Goal: Task Accomplishment & Management: Complete application form

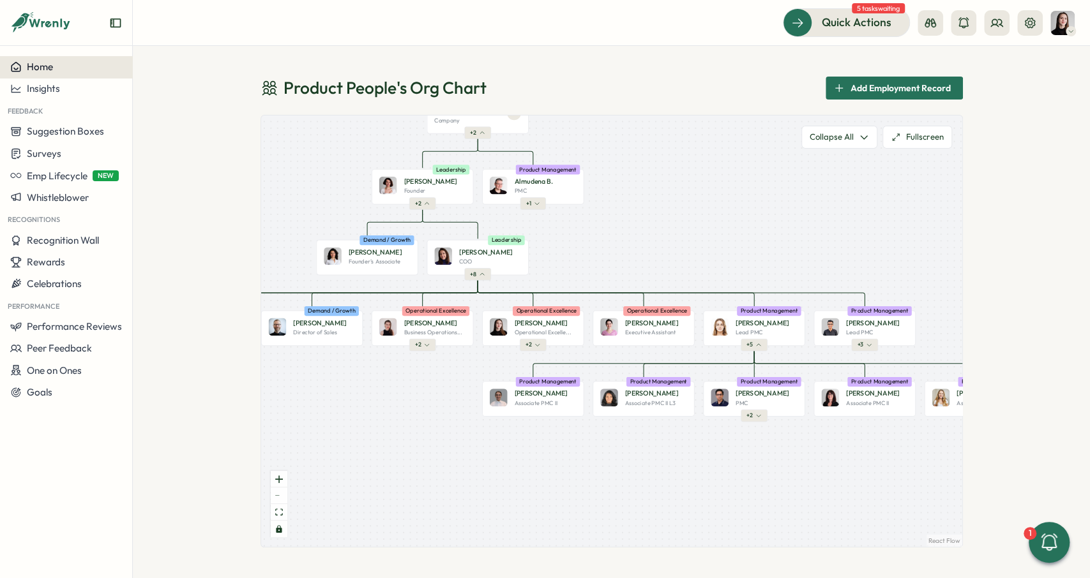
click at [63, 73] on button "Home" at bounding box center [66, 67] width 132 height 22
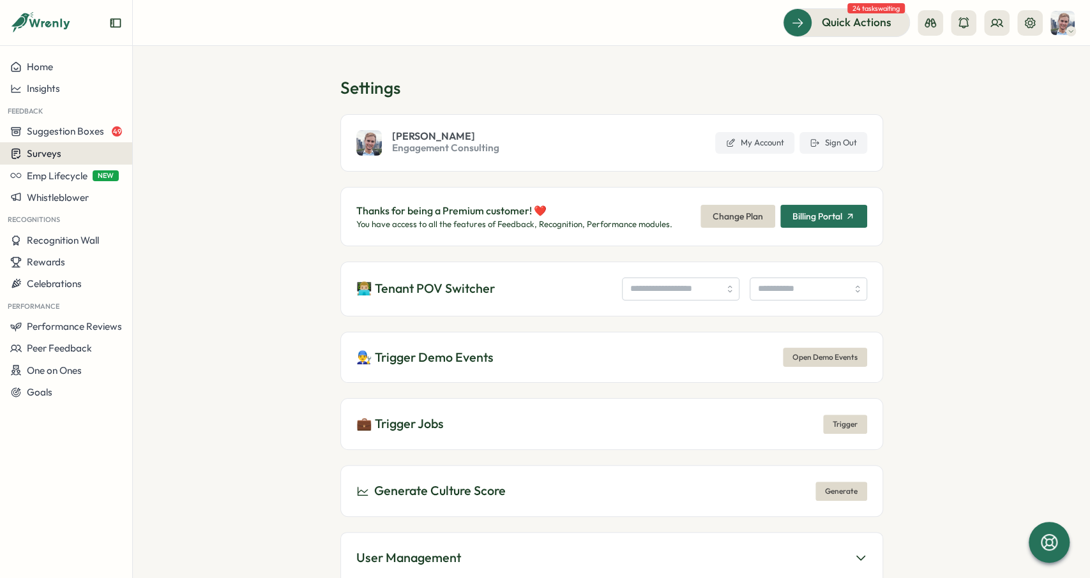
click at [89, 146] on button "Surveys" at bounding box center [66, 153] width 132 height 22
click at [199, 124] on div "Insights" at bounding box center [182, 130] width 95 height 14
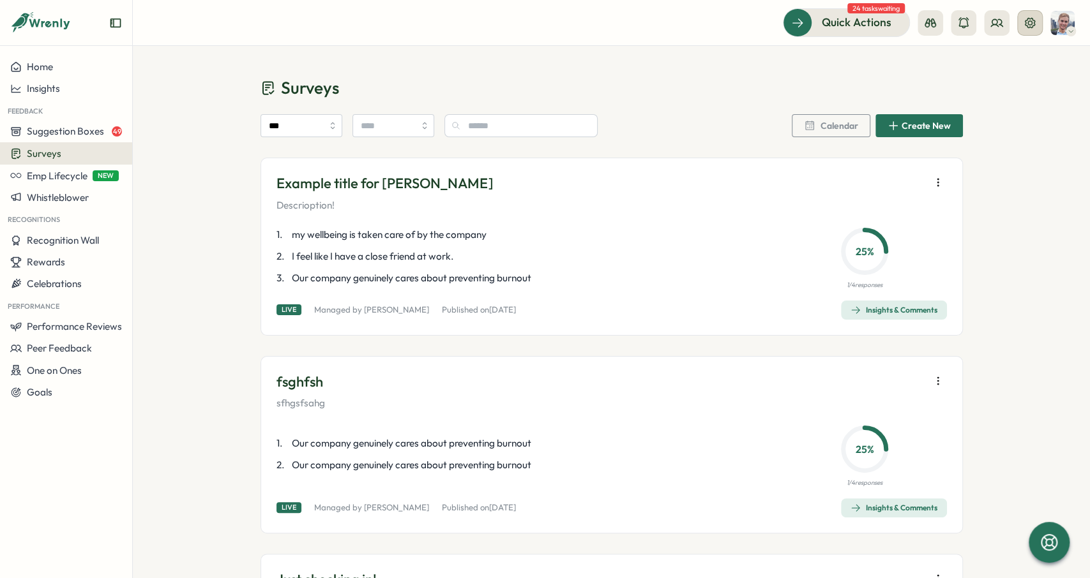
click at [1038, 24] on button at bounding box center [1030, 23] width 26 height 26
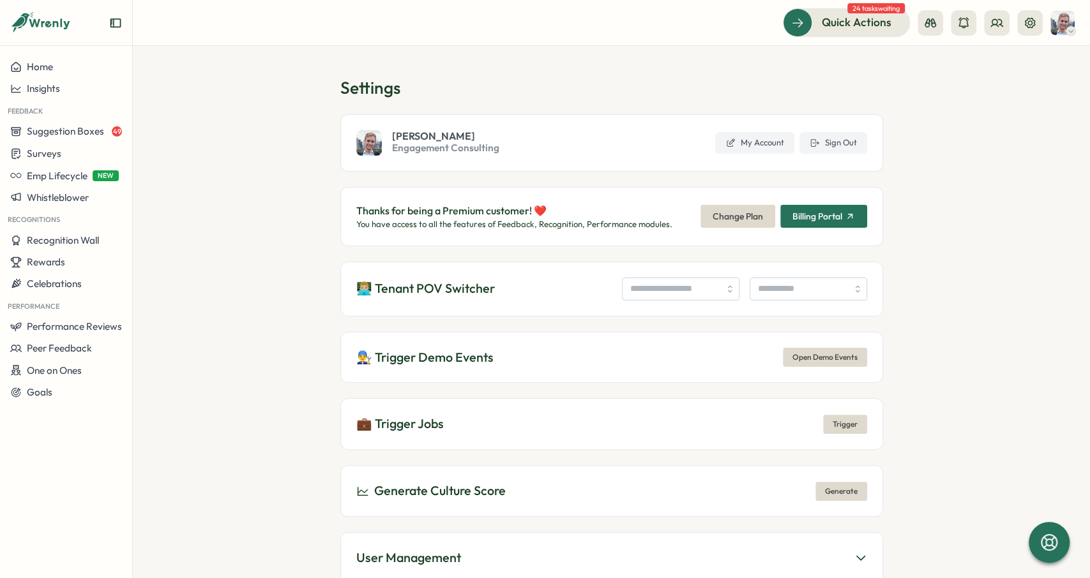
click at [963, 191] on section "Settings Matthew Brooks Engagement Consulting My Account Sign Out Thanks for be…" at bounding box center [611, 312] width 957 height 532
click at [126, 162] on button "Surveys" at bounding box center [66, 153] width 132 height 22
click at [180, 178] on div "Create New Survey" at bounding box center [189, 178] width 84 height 14
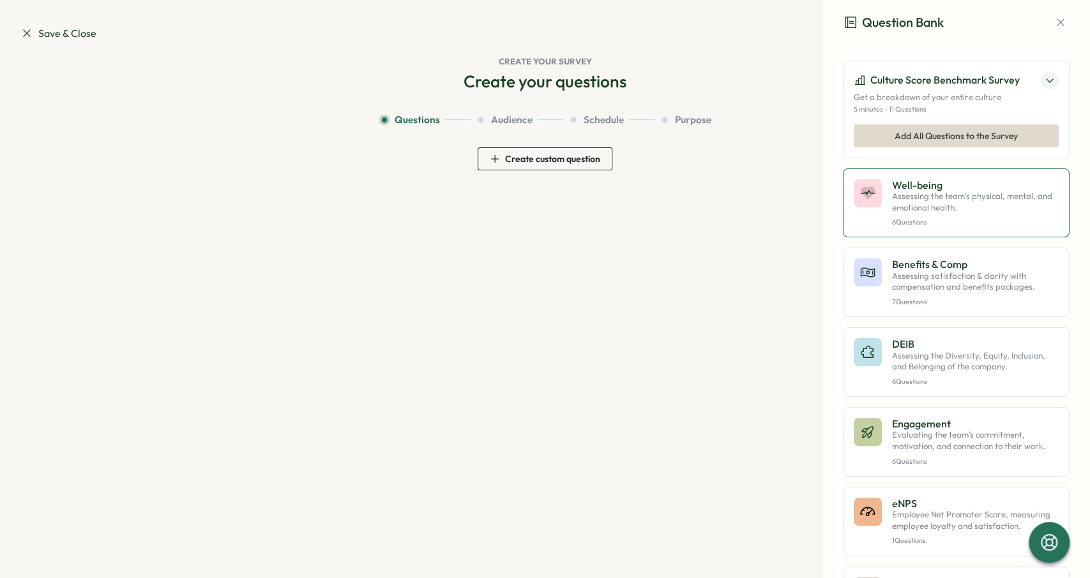
click at [1019, 183] on p "Well-being" at bounding box center [975, 184] width 167 height 11
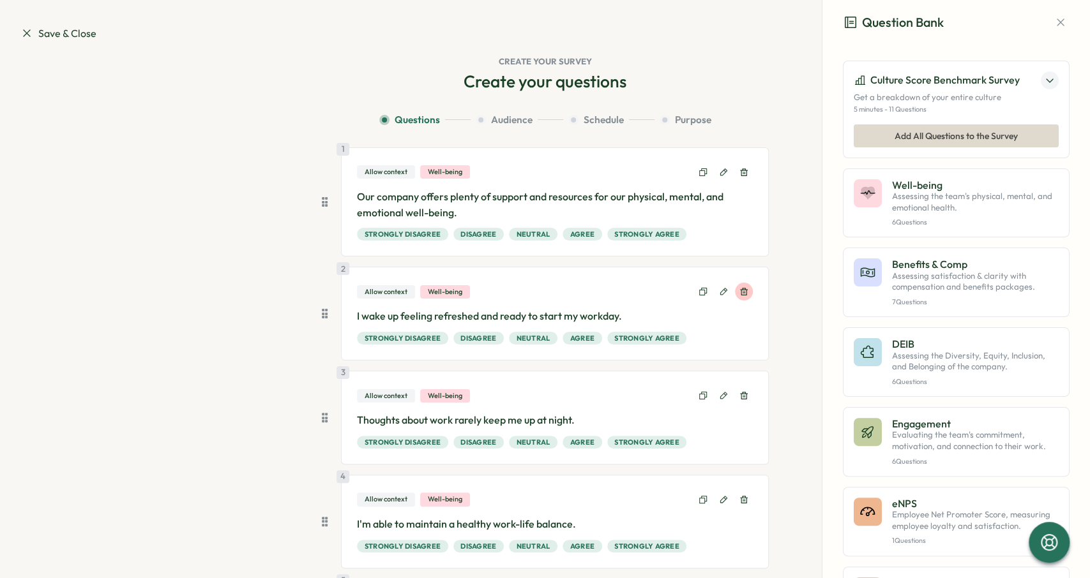
click at [744, 289] on icon at bounding box center [744, 293] width 8 height 8
click at [744, 392] on icon at bounding box center [744, 396] width 8 height 8
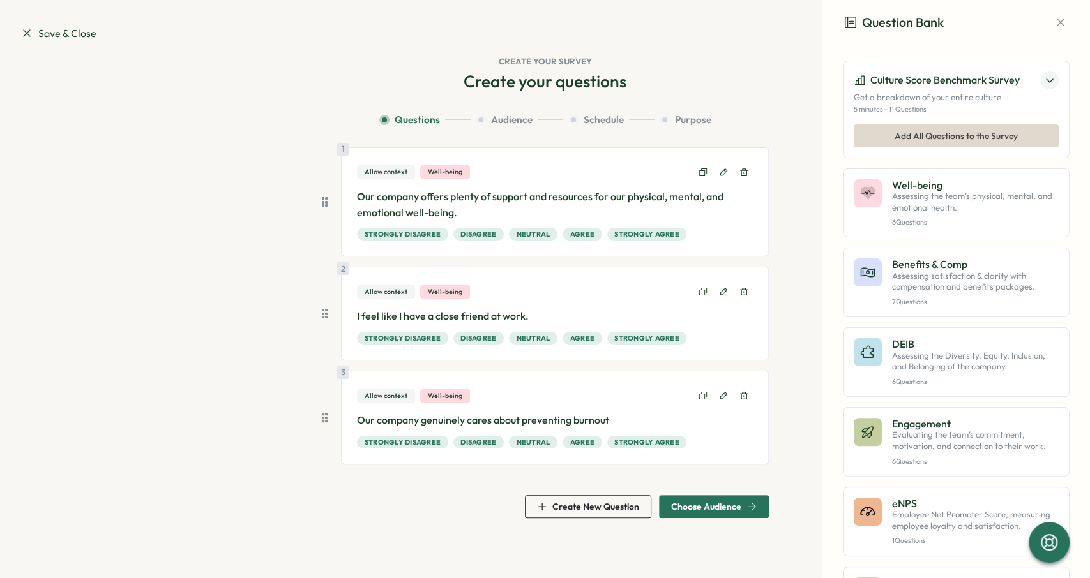
click at [744, 289] on icon at bounding box center [744, 293] width 8 height 8
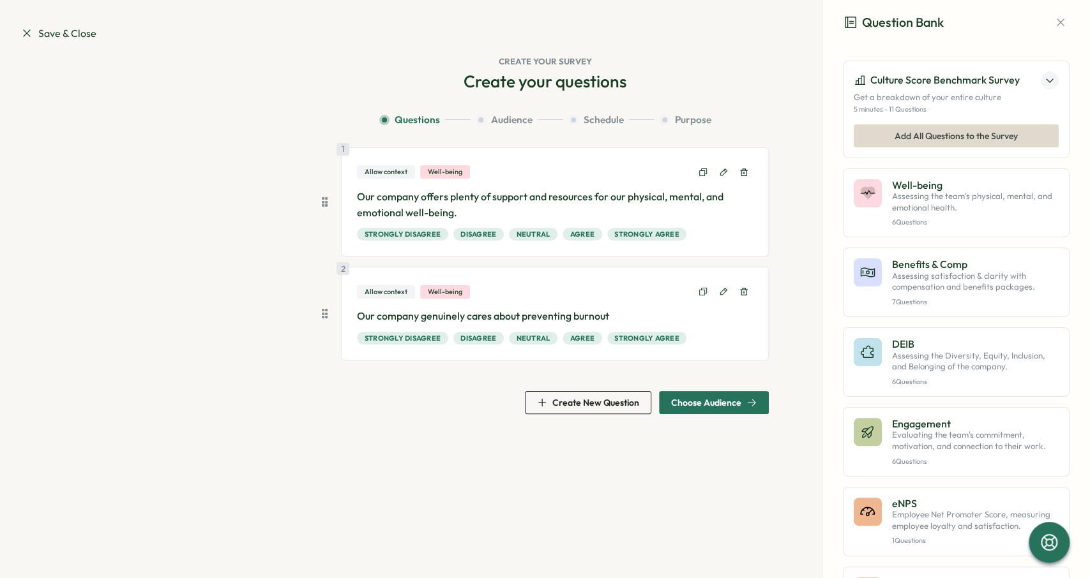
click at [715, 404] on span "Choose Audience" at bounding box center [706, 402] width 70 height 9
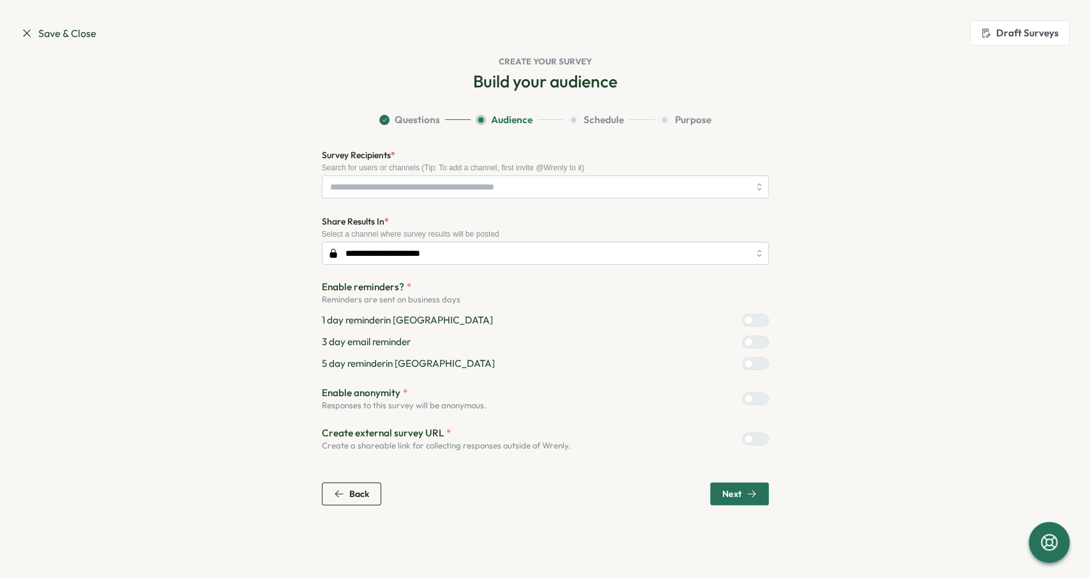
click at [753, 320] on div at bounding box center [760, 320] width 15 height 11
click at [759, 346] on label at bounding box center [755, 342] width 27 height 13
click at [753, 363] on div at bounding box center [748, 363] width 9 height 9
click at [596, 213] on div "**********" at bounding box center [545, 299] width 447 height 304
click at [580, 195] on input "Survey Recipients *" at bounding box center [539, 187] width 419 height 22
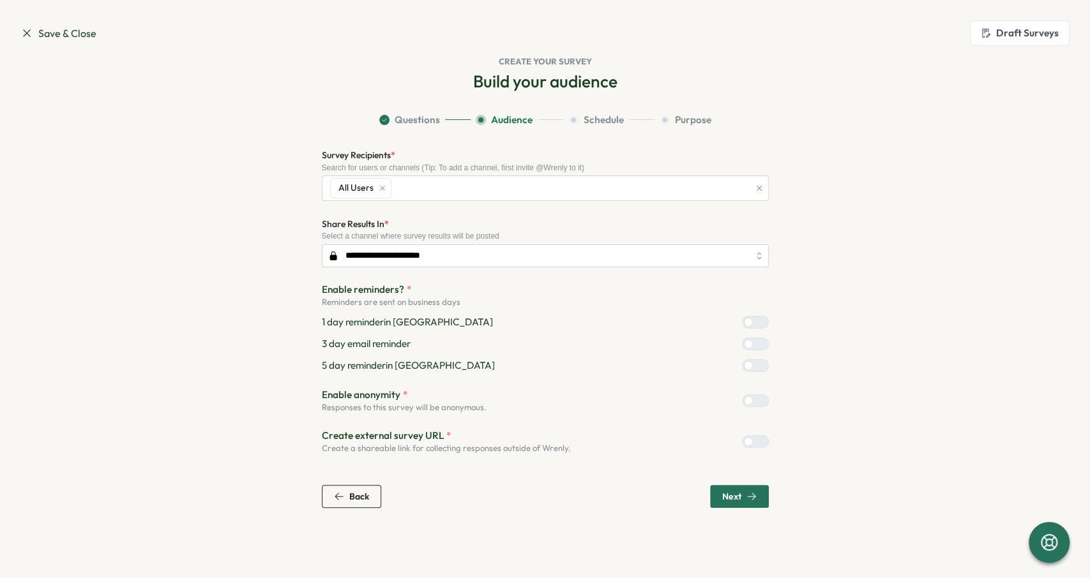
click at [889, 232] on section "**********" at bounding box center [545, 310] width 817 height 395
click at [740, 489] on span "Next" at bounding box center [739, 497] width 34 height 22
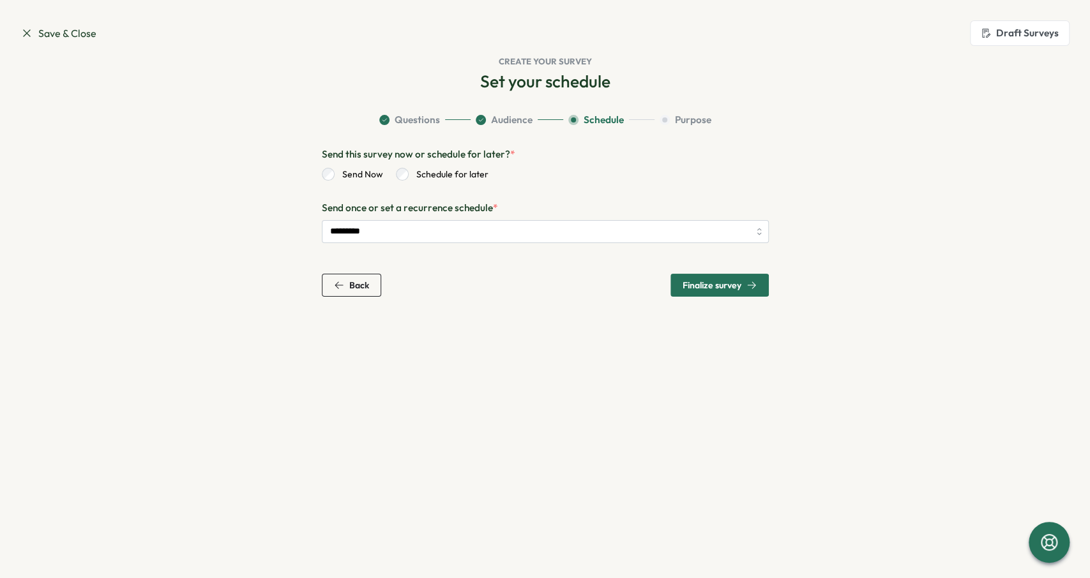
click at [738, 283] on span "Finalize survey" at bounding box center [711, 285] width 59 height 9
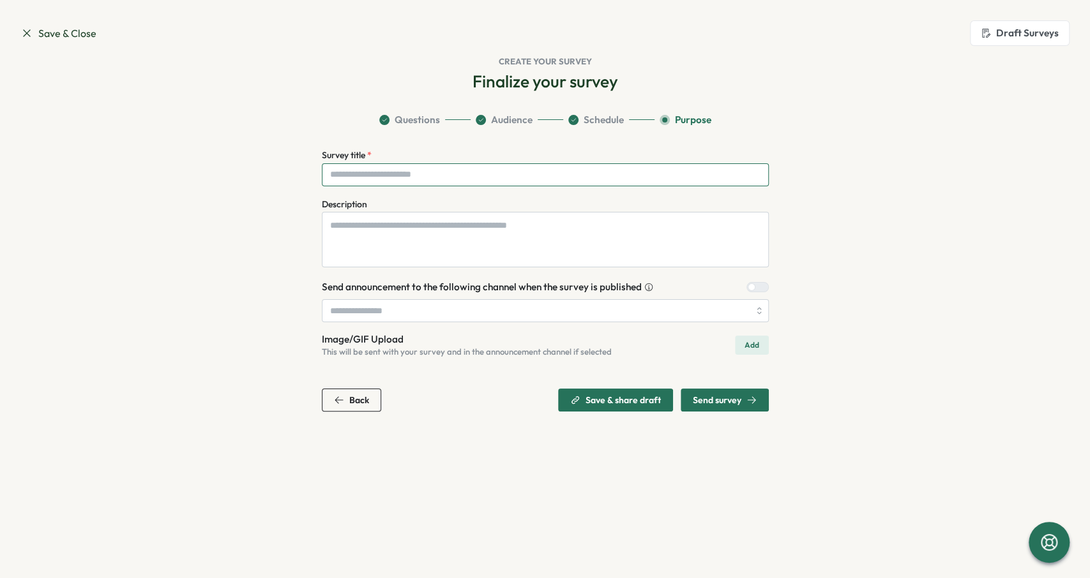
click at [444, 183] on input "Survey title *" at bounding box center [545, 174] width 447 height 23
type input "**********"
click at [745, 396] on div "Send survey" at bounding box center [725, 400] width 64 height 10
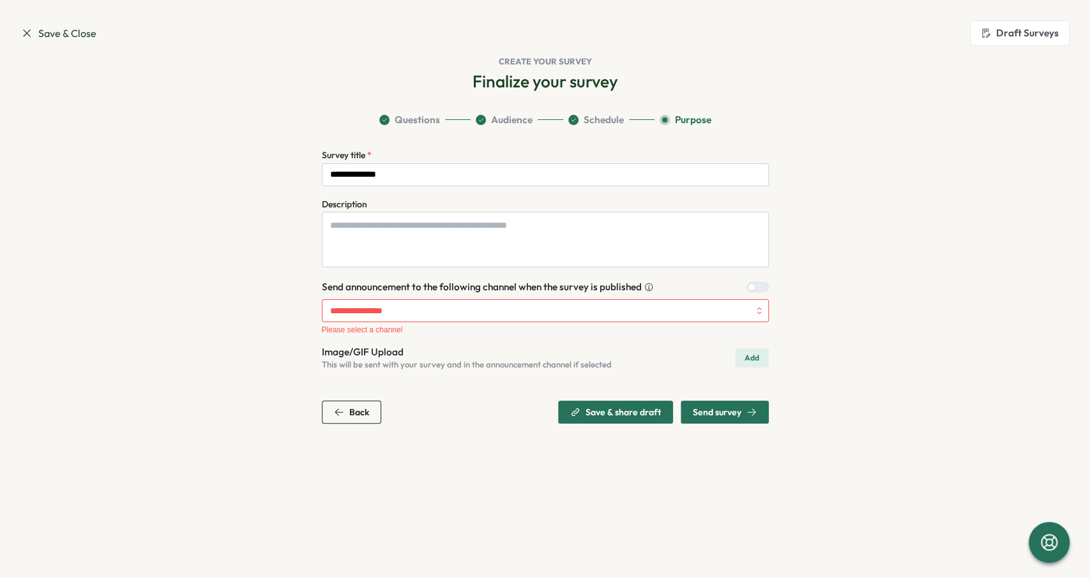
click at [756, 290] on div at bounding box center [761, 287] width 13 height 9
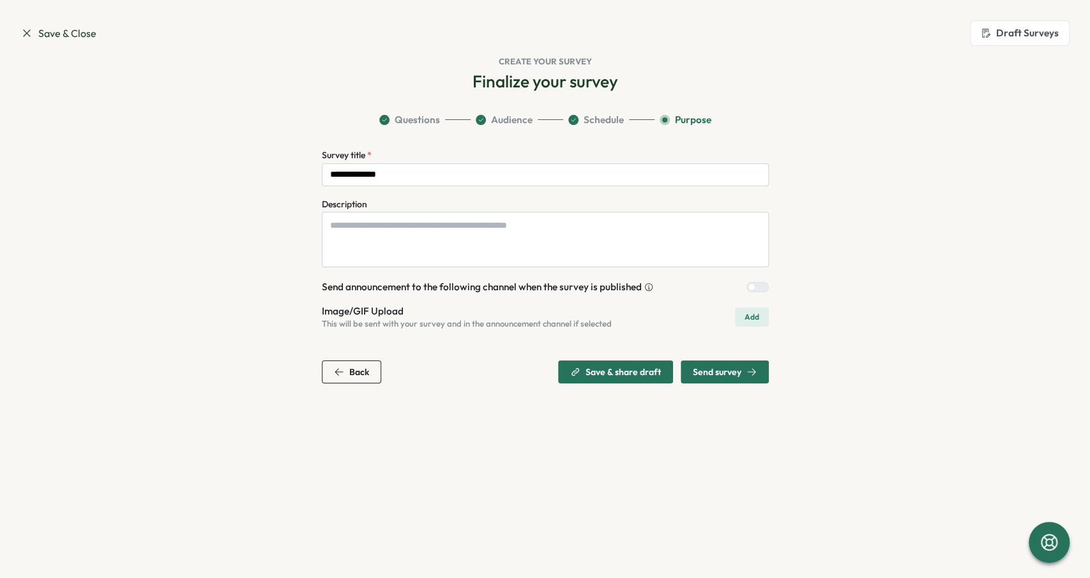
click at [747, 368] on icon "button" at bounding box center [751, 372] width 10 height 10
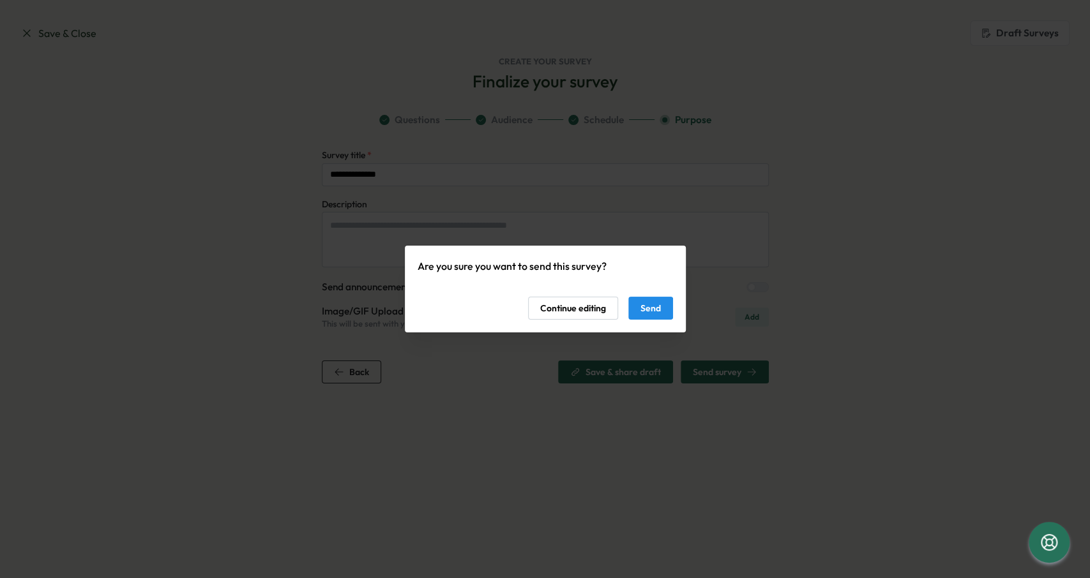
click at [646, 302] on span "Send" at bounding box center [650, 308] width 20 height 22
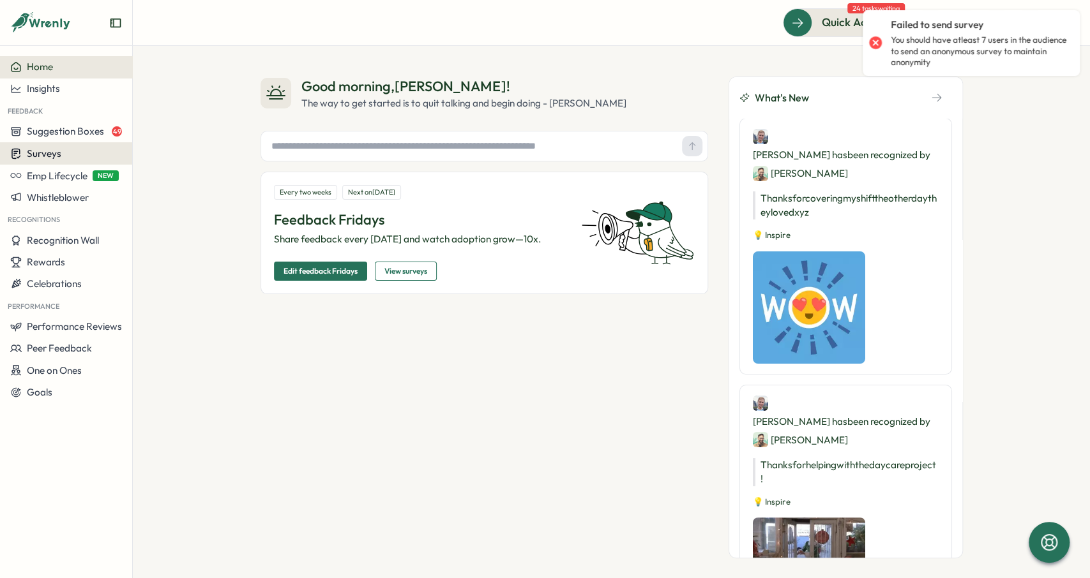
click at [91, 151] on div "Surveys" at bounding box center [66, 153] width 112 height 12
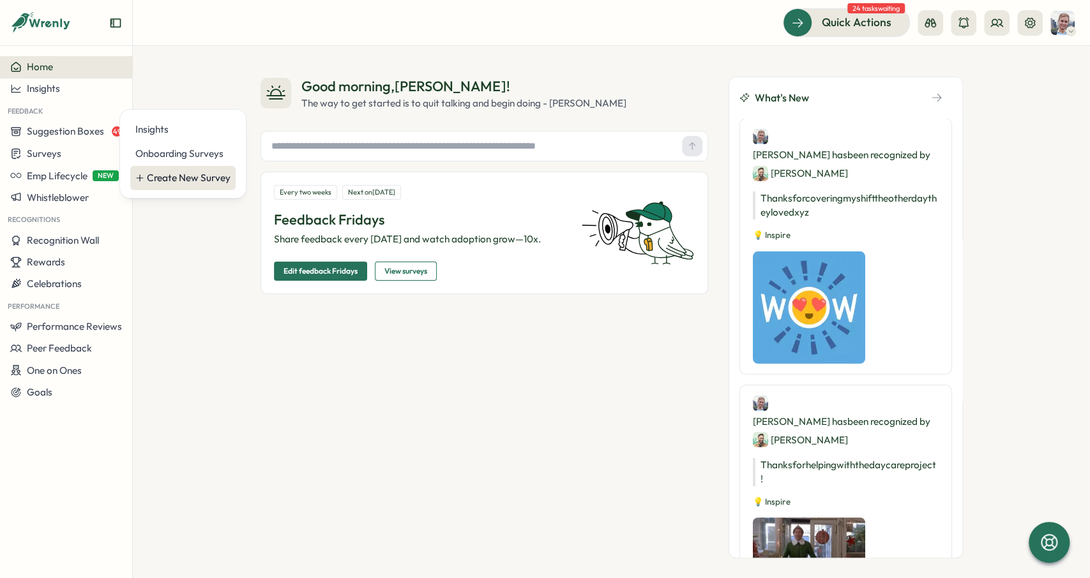
click at [181, 178] on div "Create New Survey" at bounding box center [189, 178] width 84 height 14
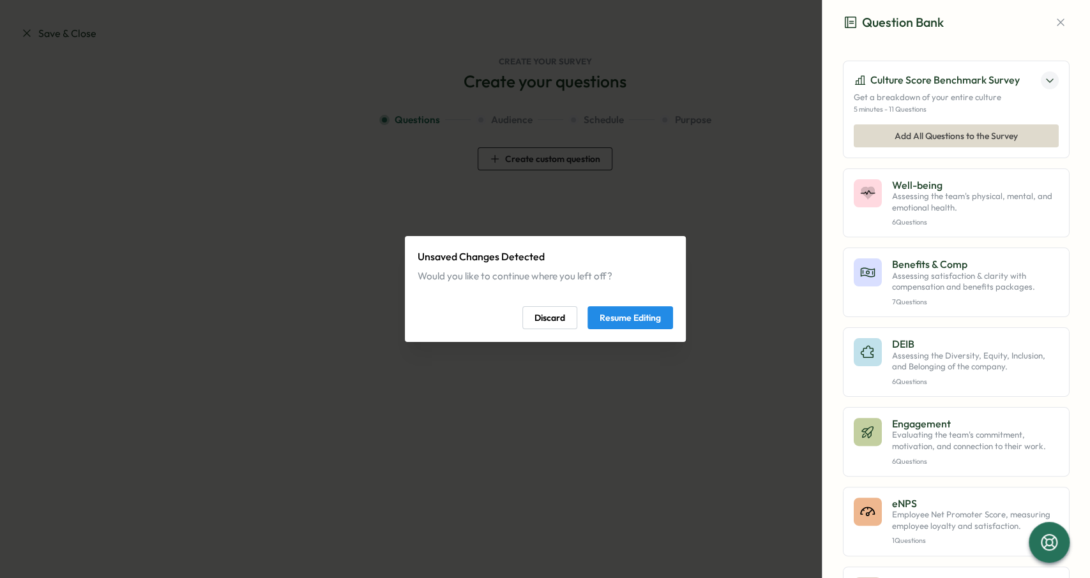
click at [657, 318] on span "Resume Editing" at bounding box center [629, 318] width 61 height 22
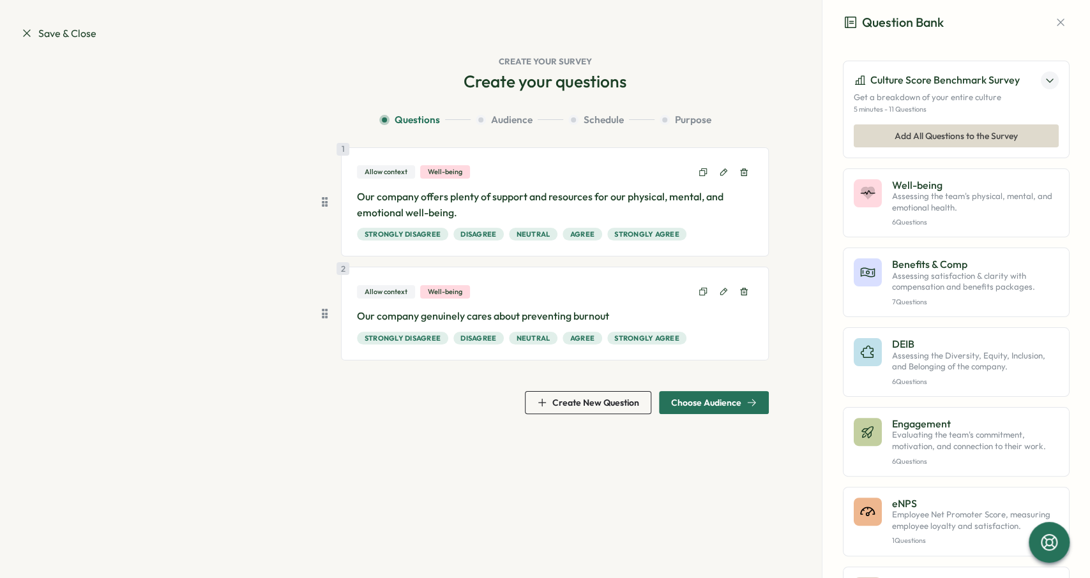
click at [708, 400] on span "Choose Audience" at bounding box center [706, 402] width 70 height 9
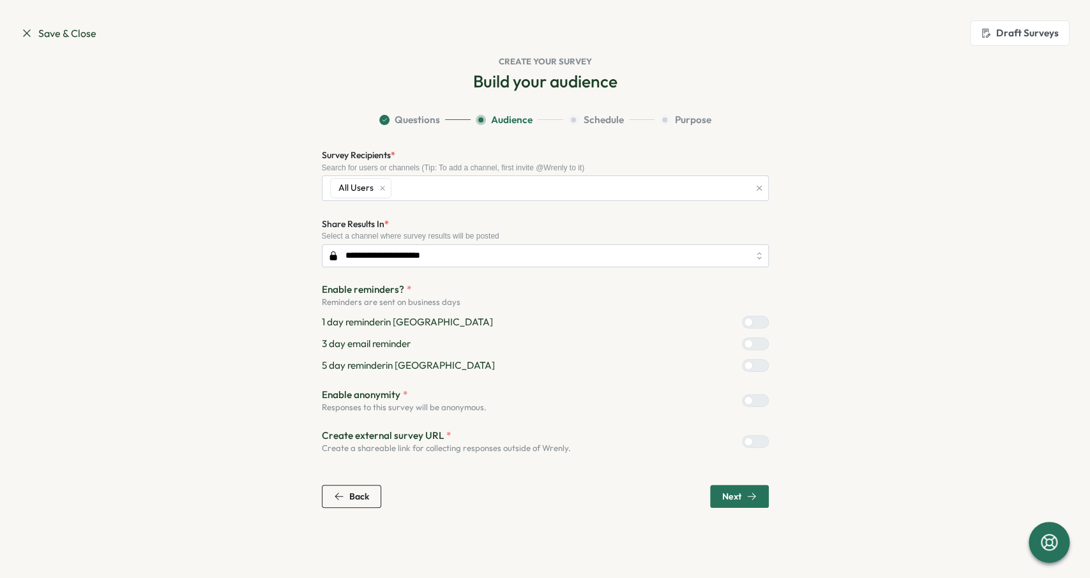
click at [756, 390] on div "Enable anonymity * Responses to this survey will be anonymous." at bounding box center [545, 401] width 447 height 26
click at [756, 402] on div at bounding box center [760, 400] width 15 height 11
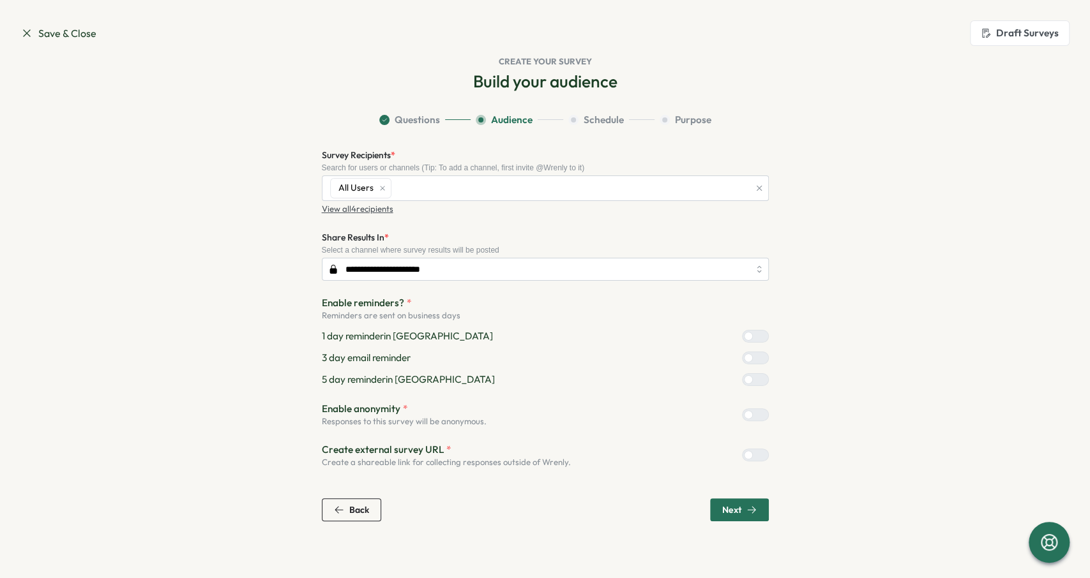
click at [747, 485] on div "**********" at bounding box center [545, 334] width 447 height 374
click at [739, 509] on span "Next" at bounding box center [731, 510] width 19 height 9
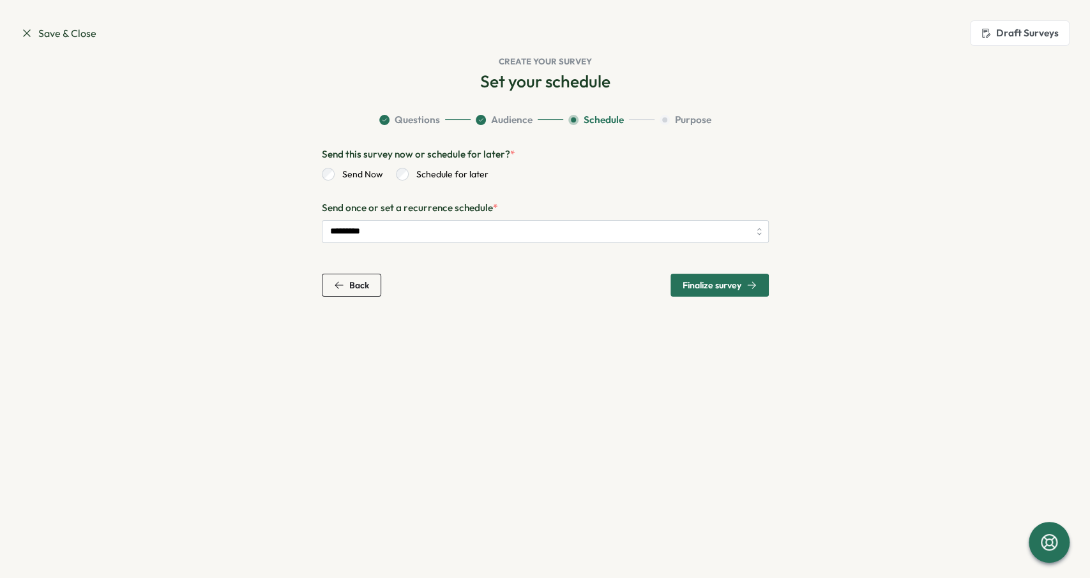
click at [712, 293] on span "Finalize survey" at bounding box center [719, 285] width 74 height 22
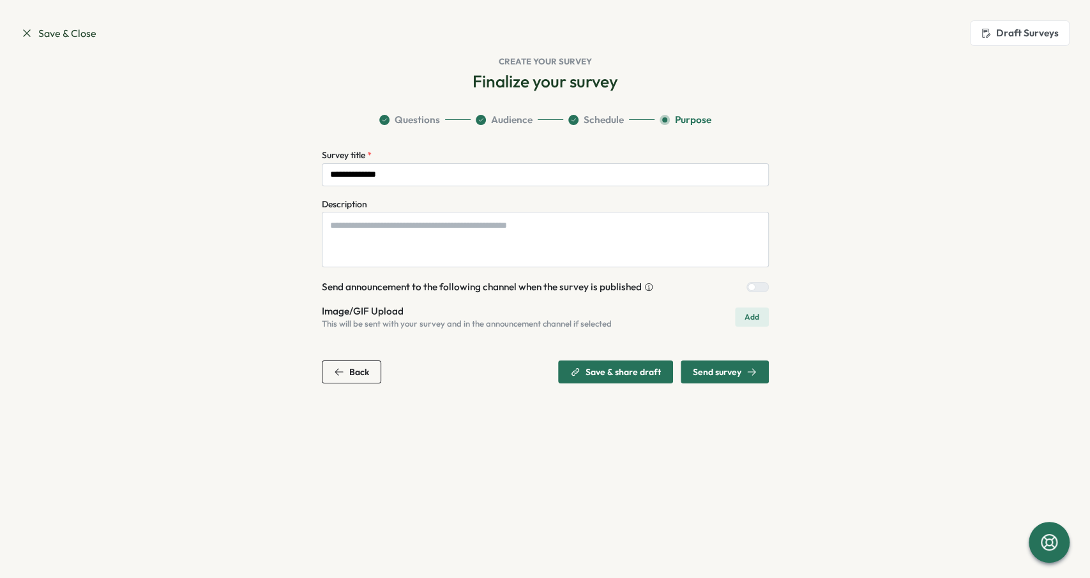
click at [716, 370] on span "Send survey" at bounding box center [717, 372] width 49 height 9
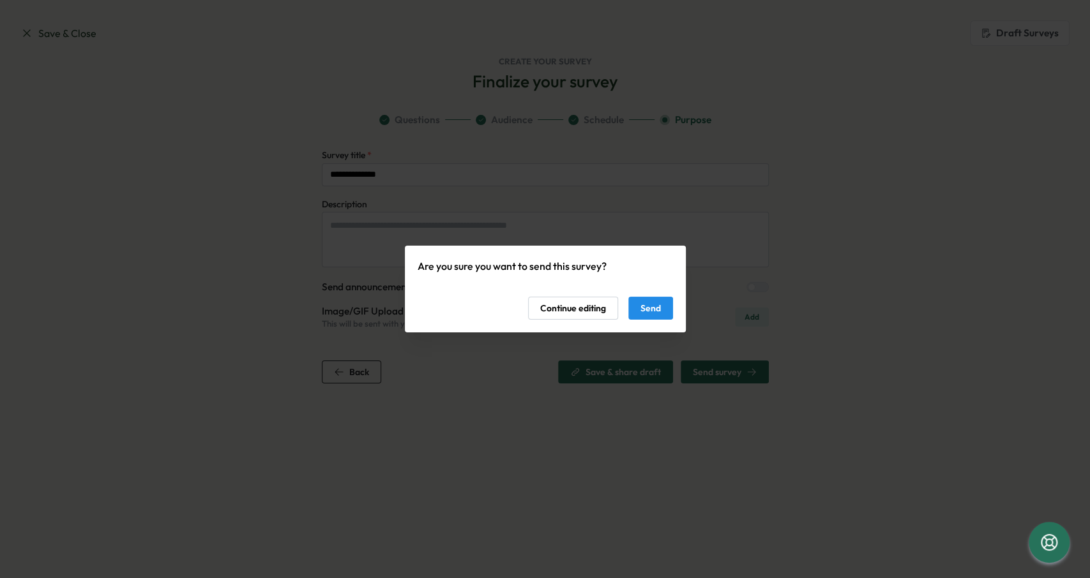
click at [654, 311] on span "Send" at bounding box center [650, 308] width 20 height 22
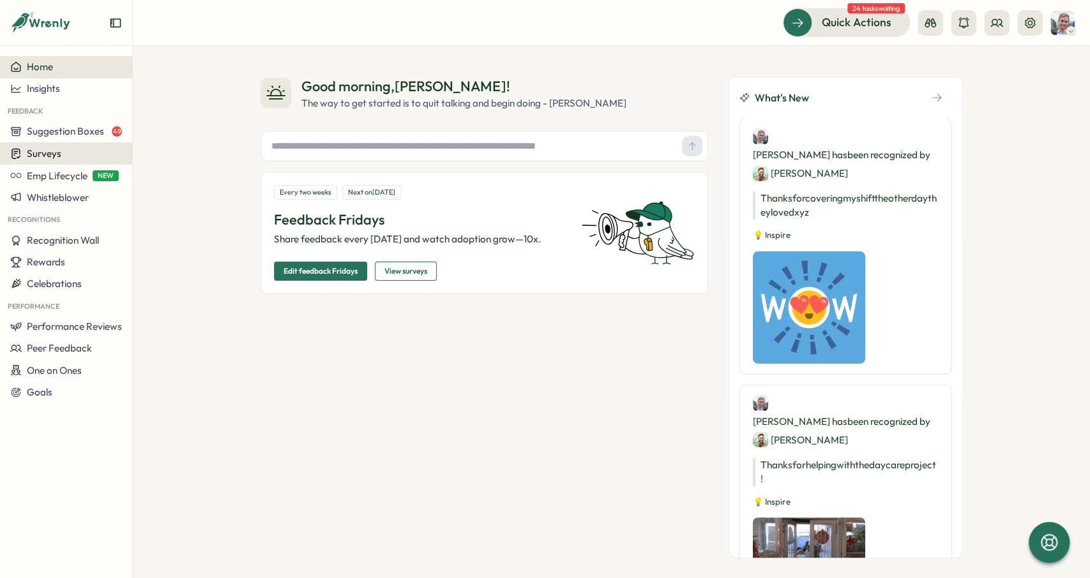
drag, startPoint x: 65, startPoint y: 157, endPoint x: 110, endPoint y: 156, distance: 44.7
click at [65, 156] on div "Surveys" at bounding box center [66, 153] width 112 height 12
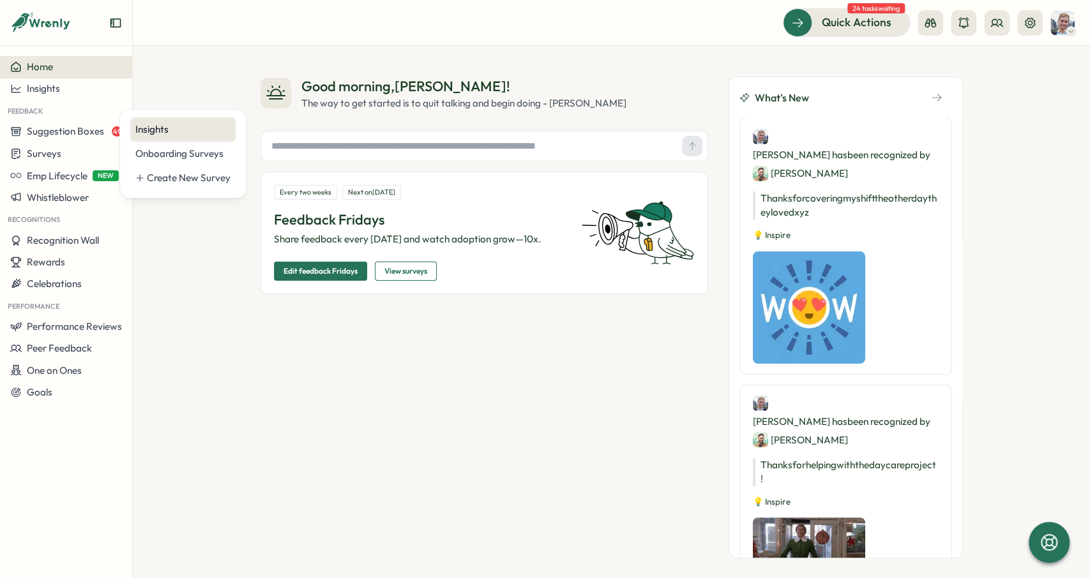
click at [157, 137] on div "Insights" at bounding box center [182, 129] width 105 height 24
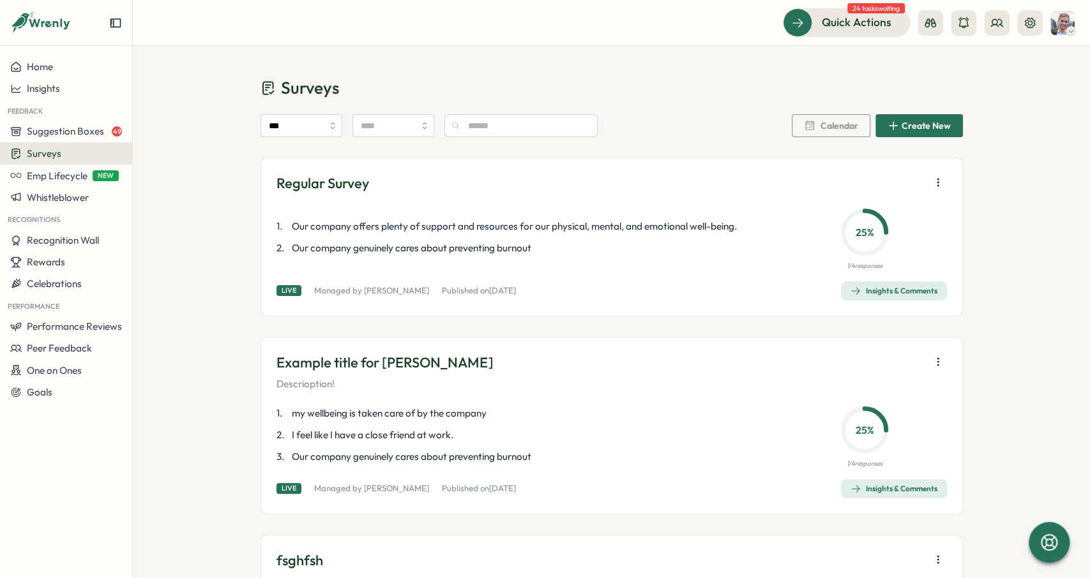
click at [899, 281] on button "Insights & Comments" at bounding box center [894, 290] width 106 height 19
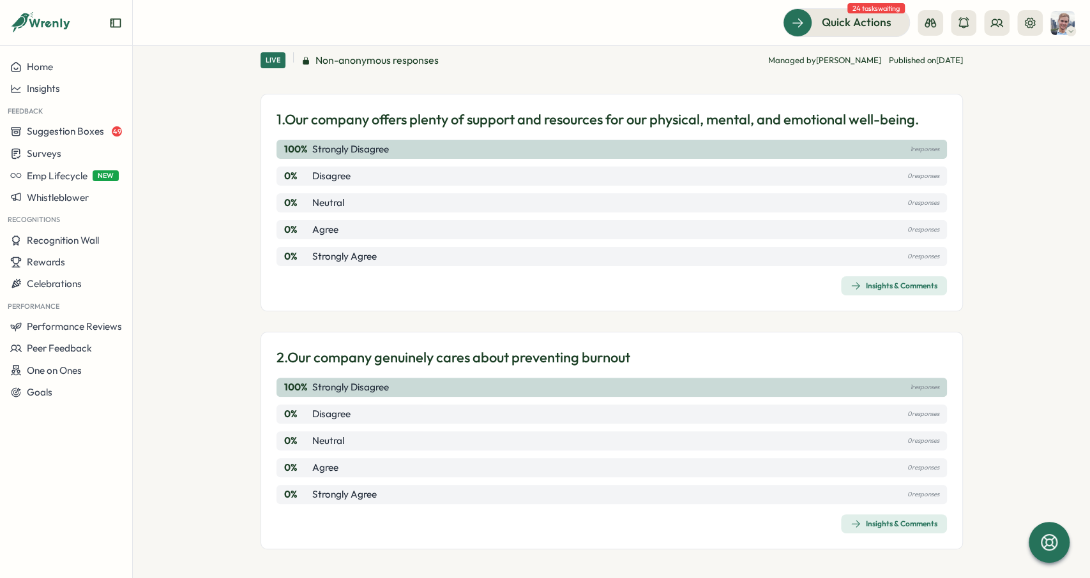
scroll to position [92, 0]
click at [896, 289] on div "Insights & Comments" at bounding box center [893, 285] width 87 height 10
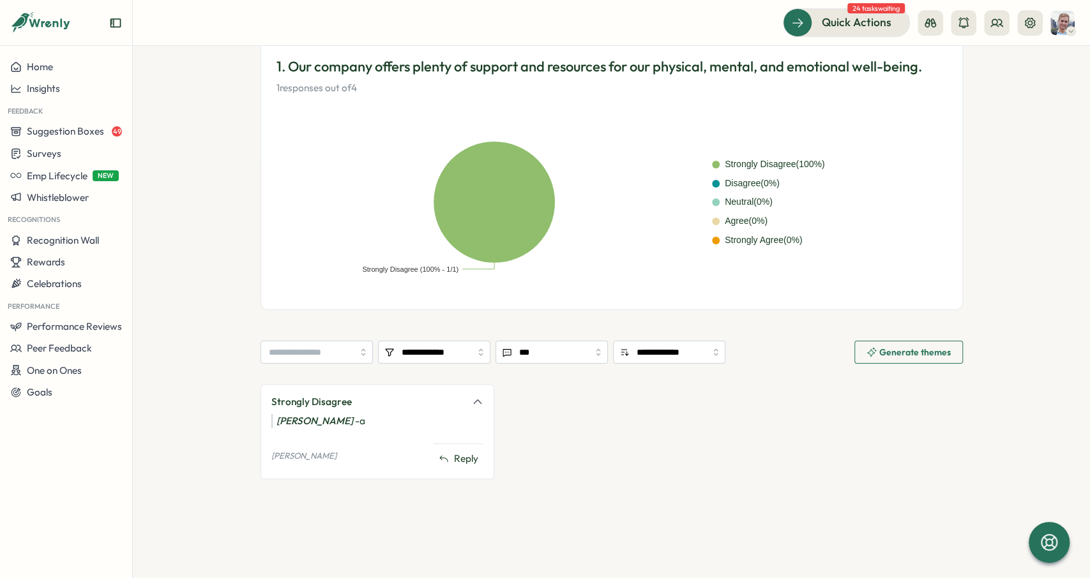
scroll to position [246, 0]
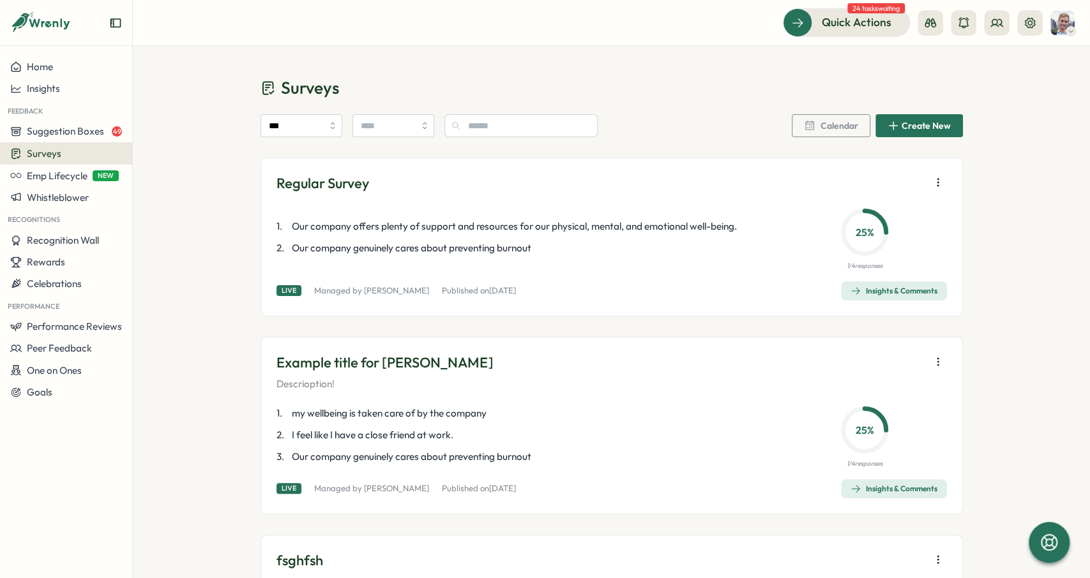
click at [962, 186] on div "Regular Survey 1 . Our company offers plenty of support and resources for our p…" at bounding box center [611, 237] width 702 height 158
click at [949, 181] on div "Regular Survey 1 . Our company offers plenty of support and resources for our p…" at bounding box center [611, 237] width 702 height 158
click at [938, 179] on icon "button" at bounding box center [937, 182] width 13 height 13
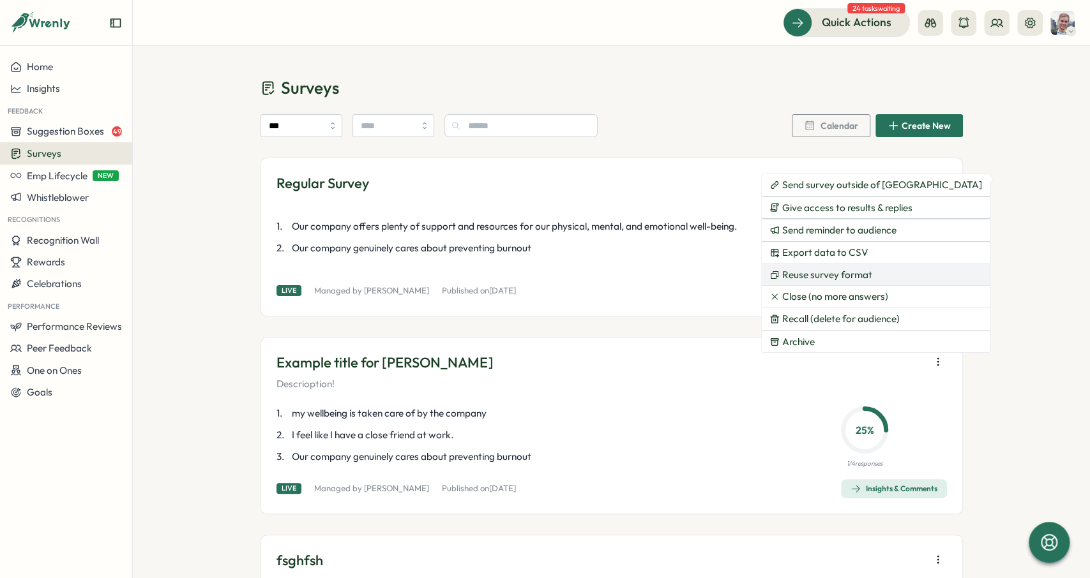
click at [841, 276] on span "Reuse survey format" at bounding box center [827, 274] width 90 height 11
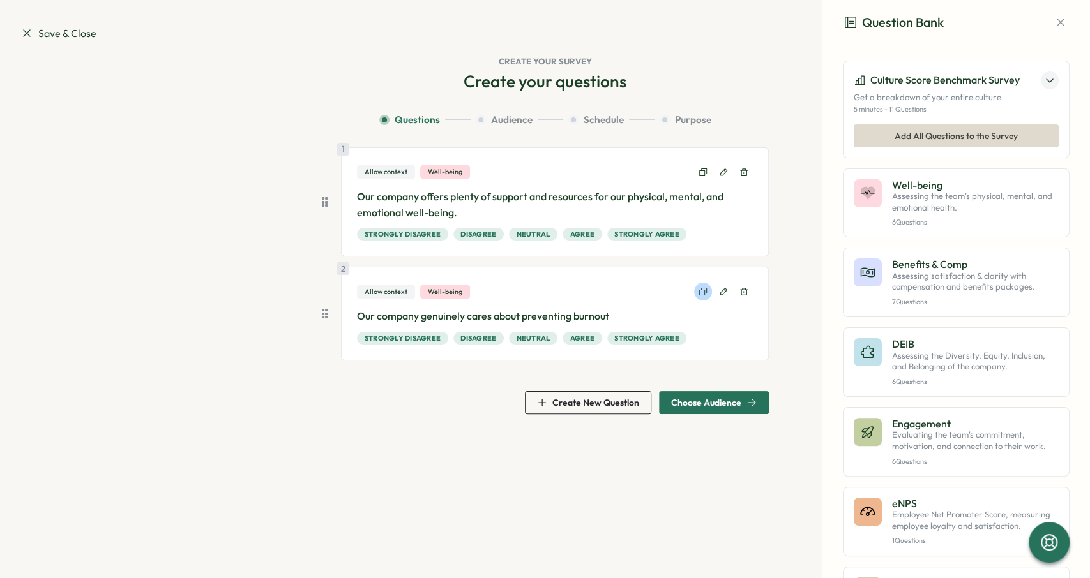
click at [705, 294] on icon at bounding box center [703, 292] width 10 height 10
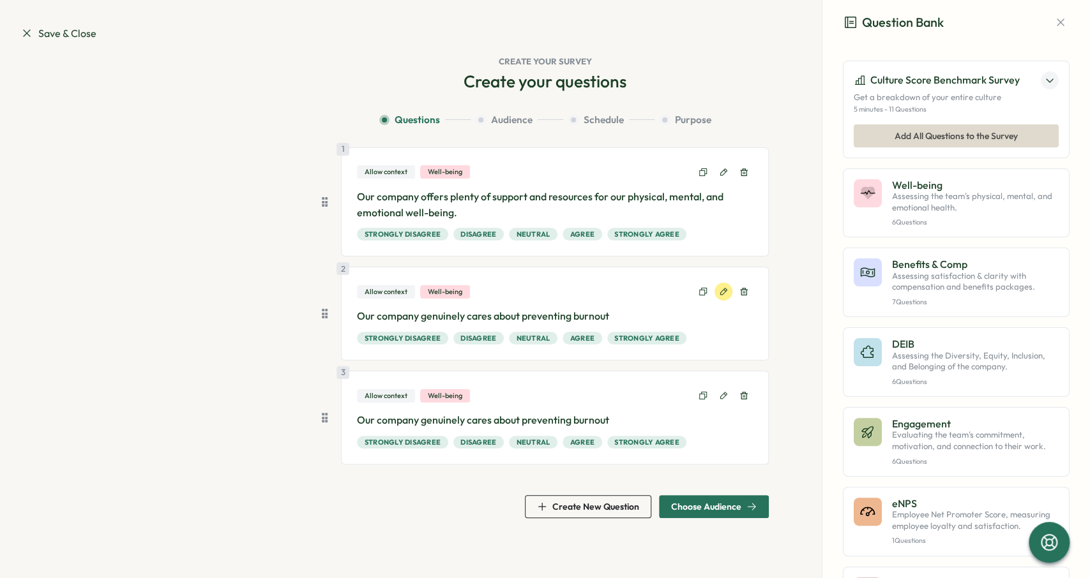
click at [721, 299] on button at bounding box center [723, 292] width 18 height 18
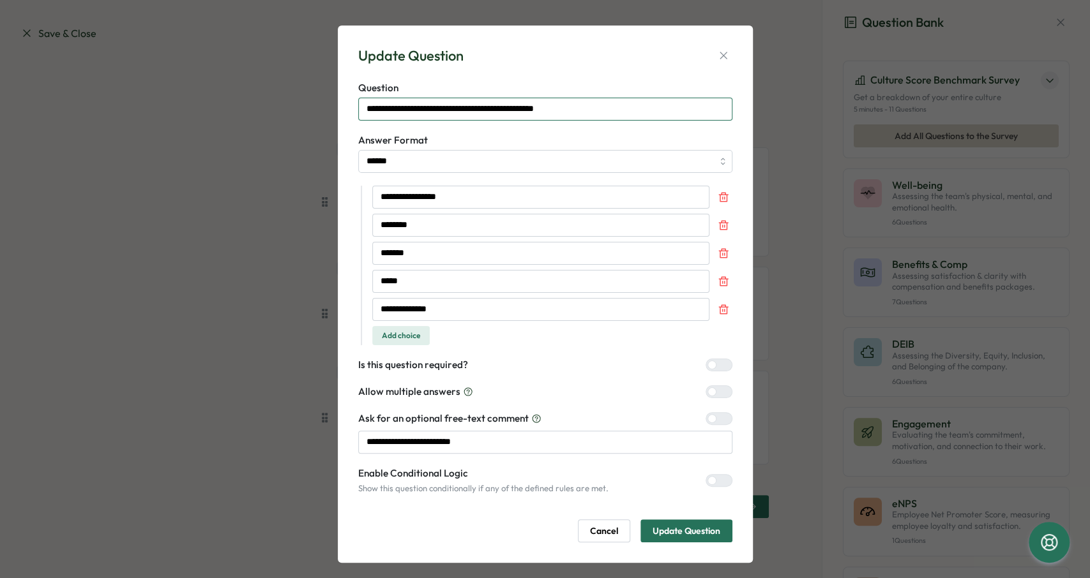
click at [598, 116] on input "**********" at bounding box center [545, 109] width 374 height 23
type input "**********"
click at [723, 476] on div at bounding box center [723, 480] width 15 height 11
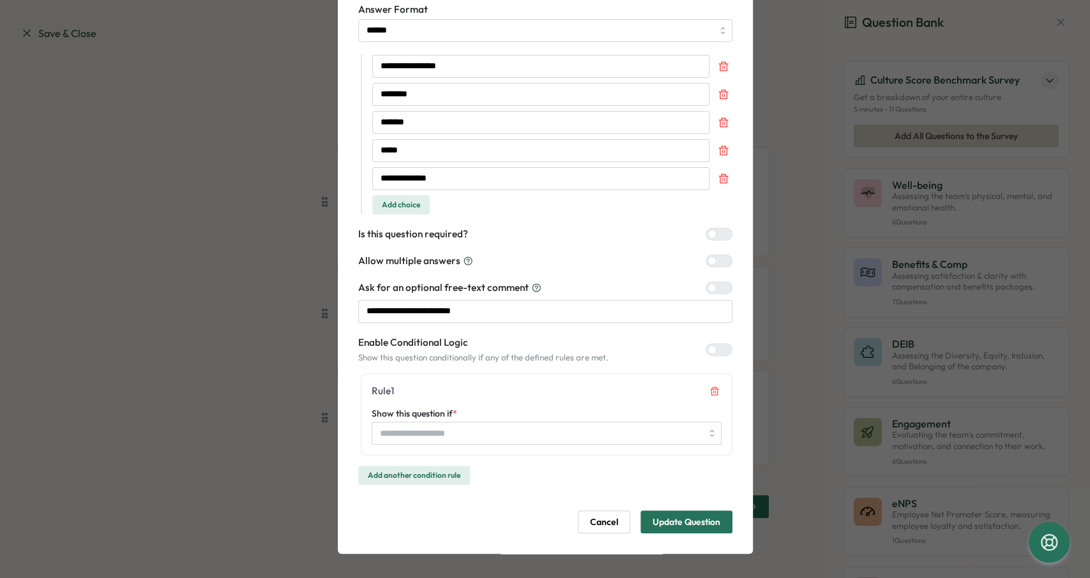
scroll to position [131, 0]
click at [456, 435] on input "Show this question if *" at bounding box center [547, 432] width 350 height 23
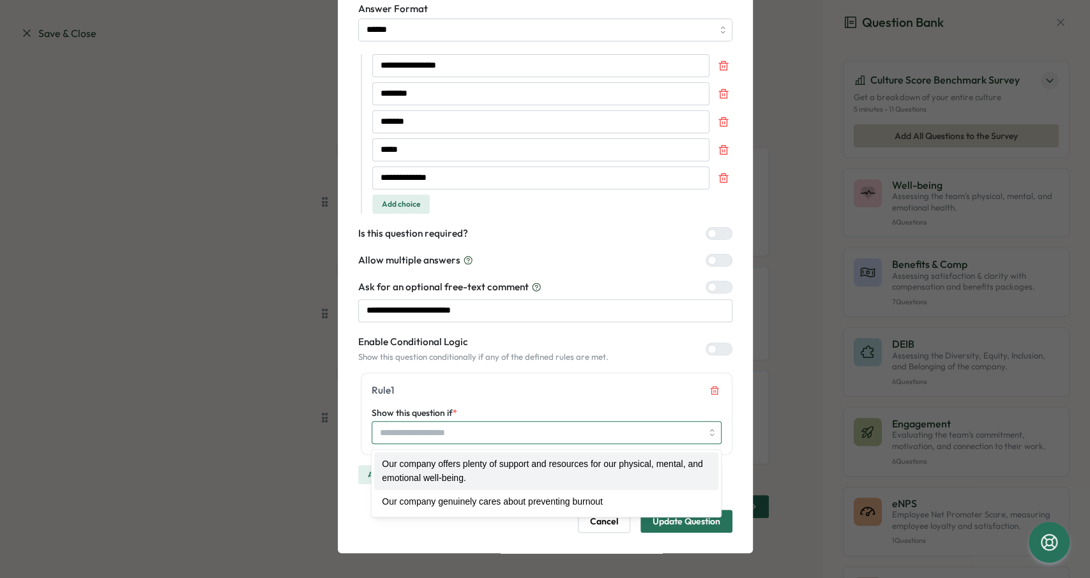
type input "**********"
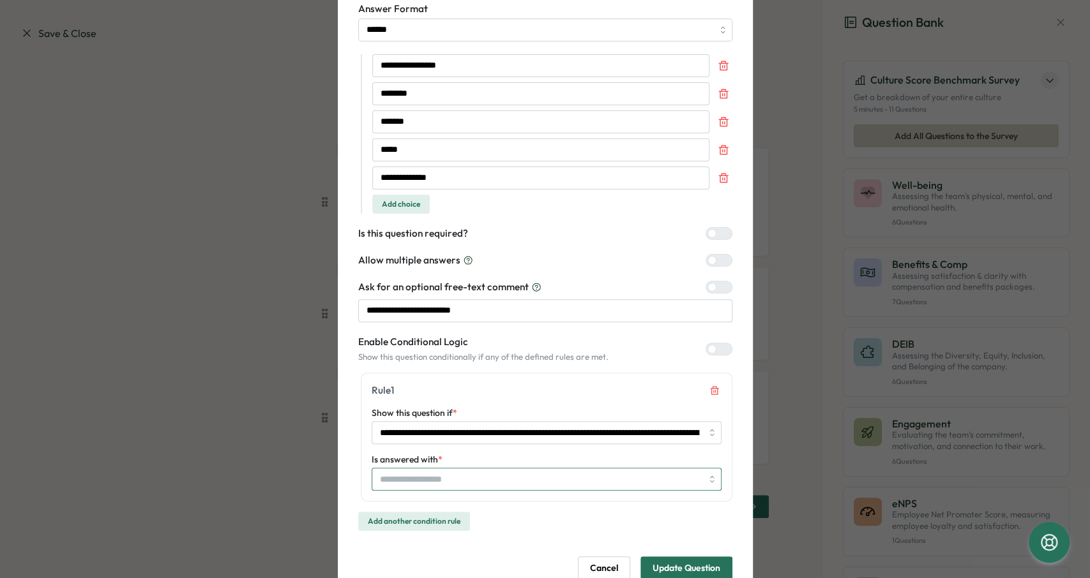
click at [463, 476] on input "Is answered with *" at bounding box center [541, 480] width 322 height 22
click at [522, 530] on form "**********" at bounding box center [545, 265] width 374 height 630
click at [696, 564] on span "Update Question" at bounding box center [686, 568] width 68 height 22
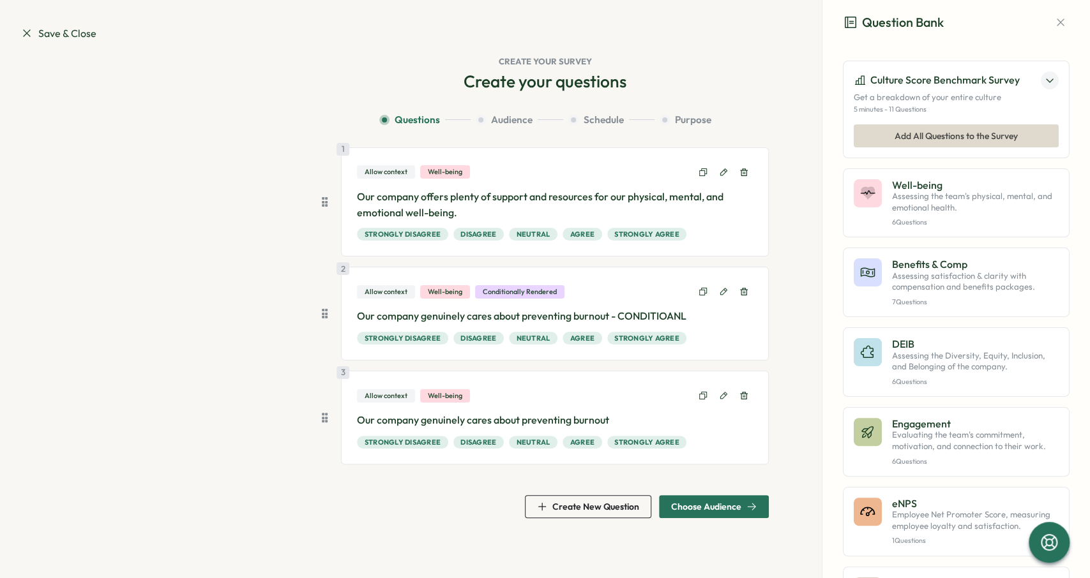
click at [730, 502] on span "Choose Audience" at bounding box center [706, 506] width 70 height 9
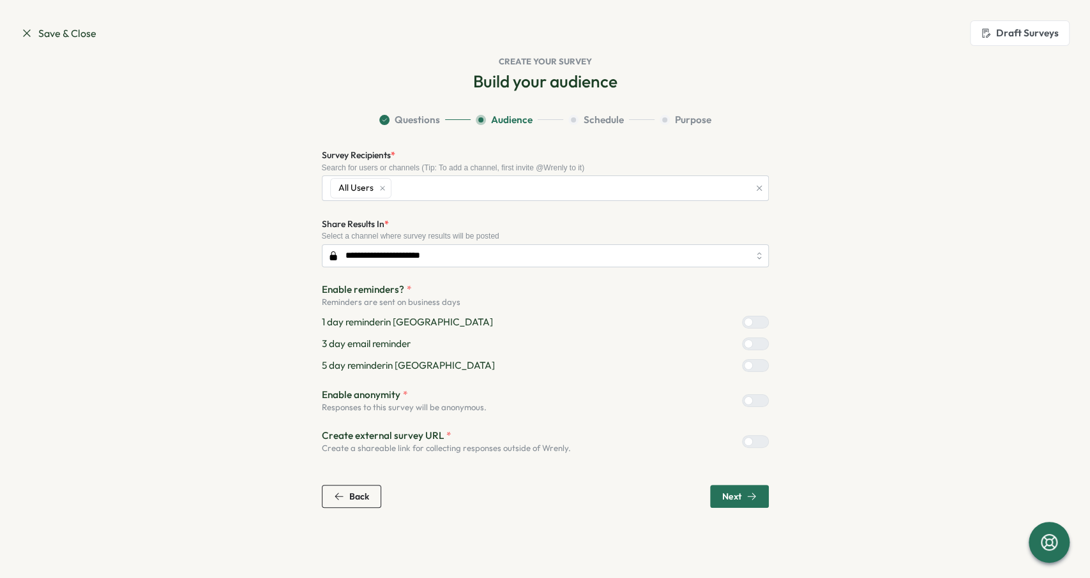
click at [739, 493] on span "Next" at bounding box center [731, 496] width 19 height 9
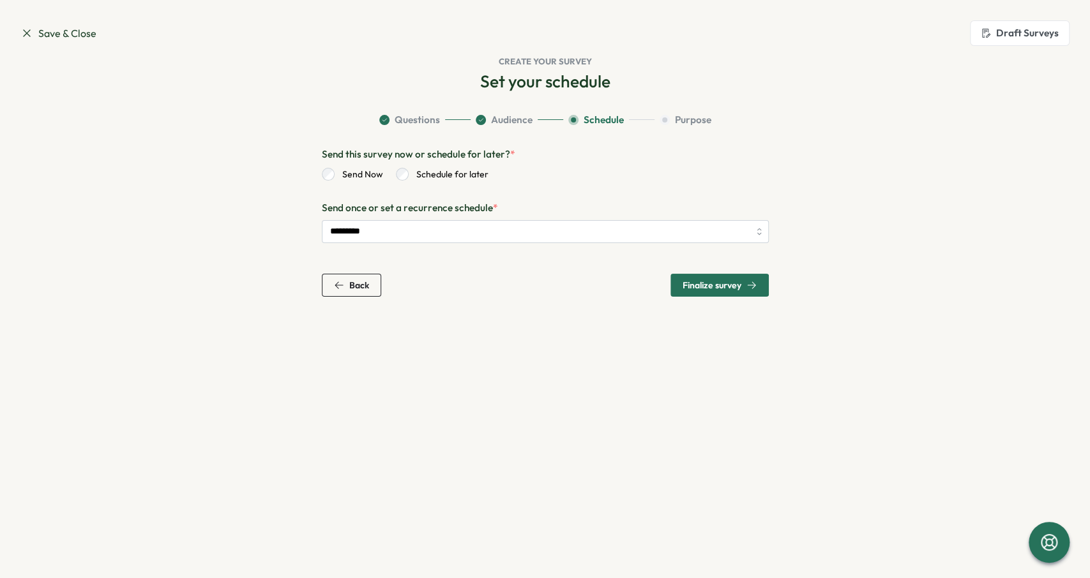
click at [728, 290] on span "Finalize survey" at bounding box center [711, 285] width 59 height 9
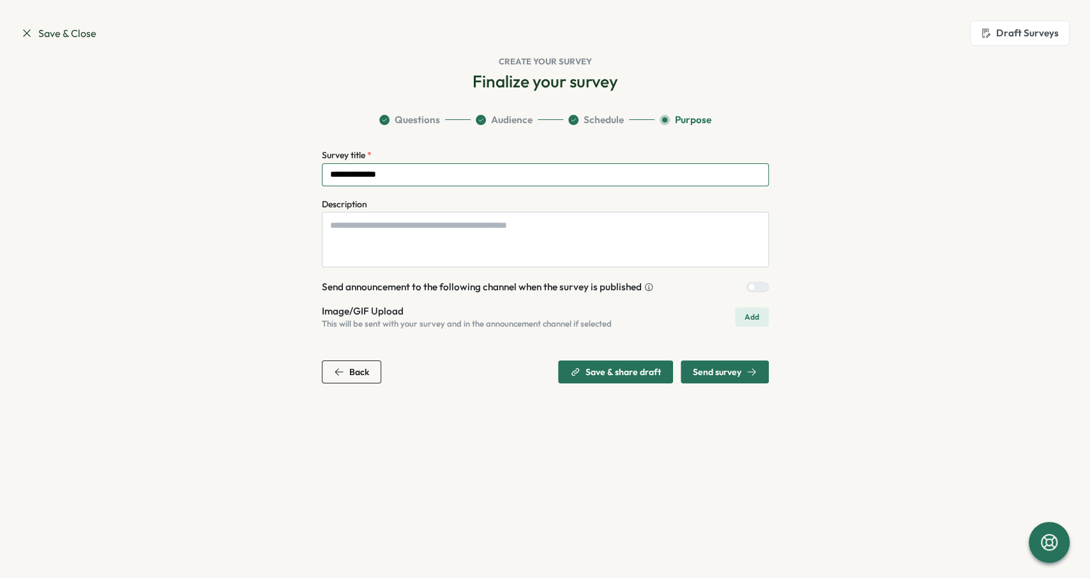
drag, startPoint x: 405, startPoint y: 172, endPoint x: 228, endPoint y: 180, distance: 177.6
click at [322, 180] on input "**********" at bounding box center [545, 174] width 447 height 23
type input "**********"
click at [718, 374] on span "Send survey" at bounding box center [717, 372] width 49 height 9
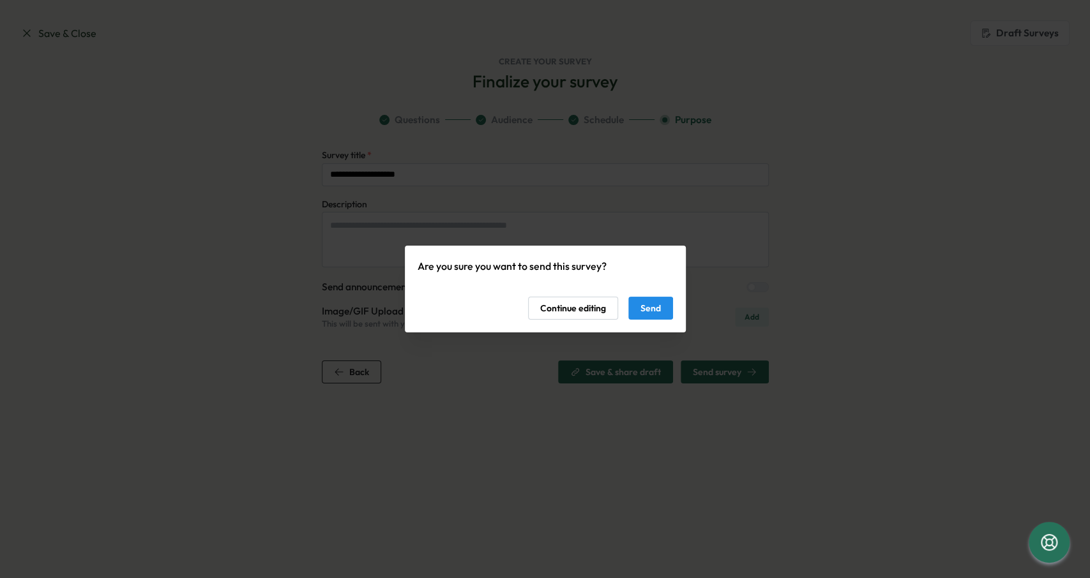
click at [648, 305] on span "Send" at bounding box center [650, 308] width 20 height 22
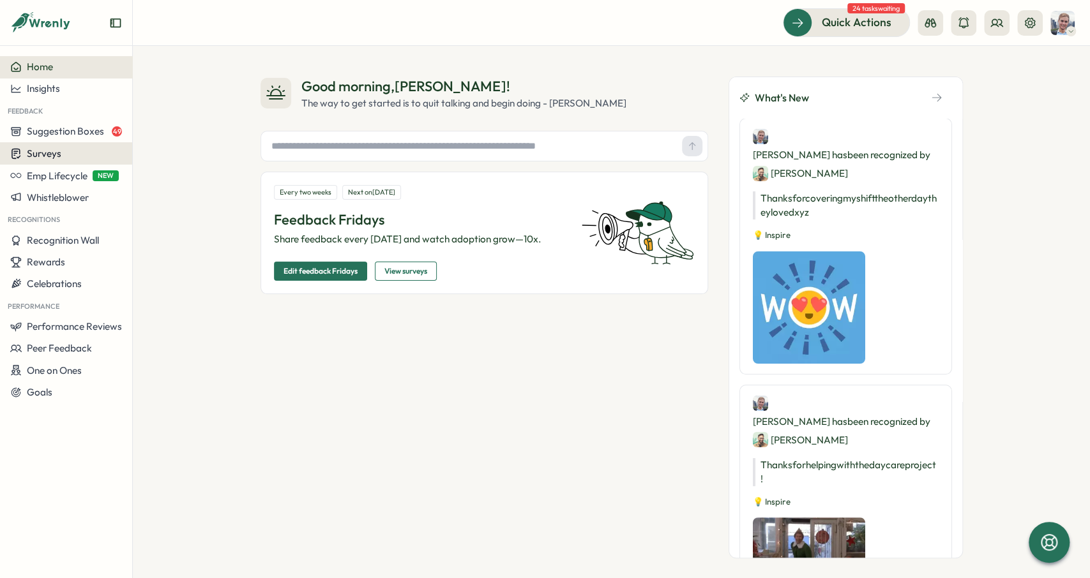
click at [72, 156] on div "Surveys" at bounding box center [66, 153] width 112 height 12
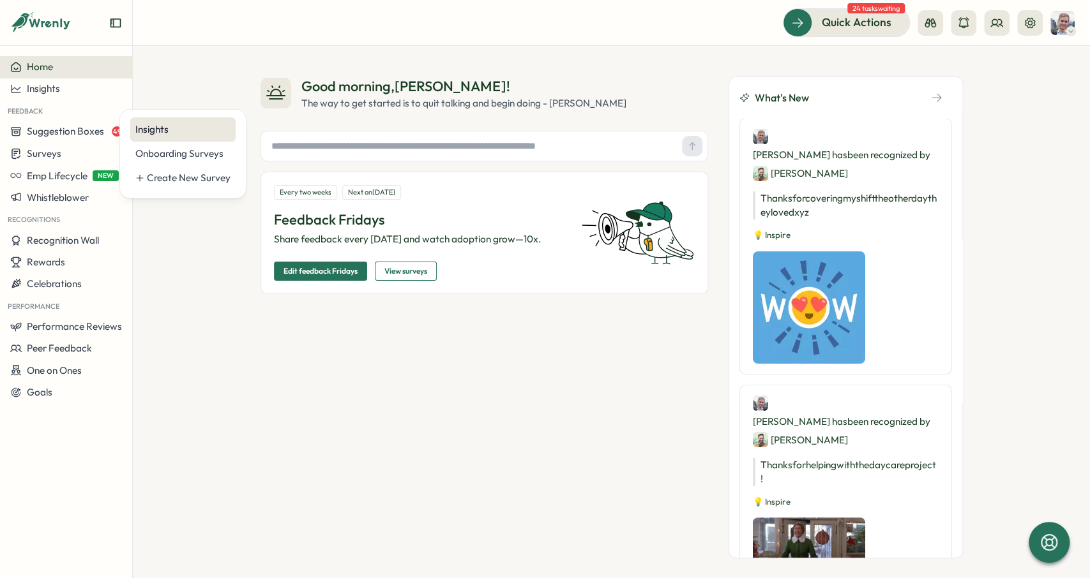
click at [176, 131] on div "Insights" at bounding box center [182, 130] width 95 height 14
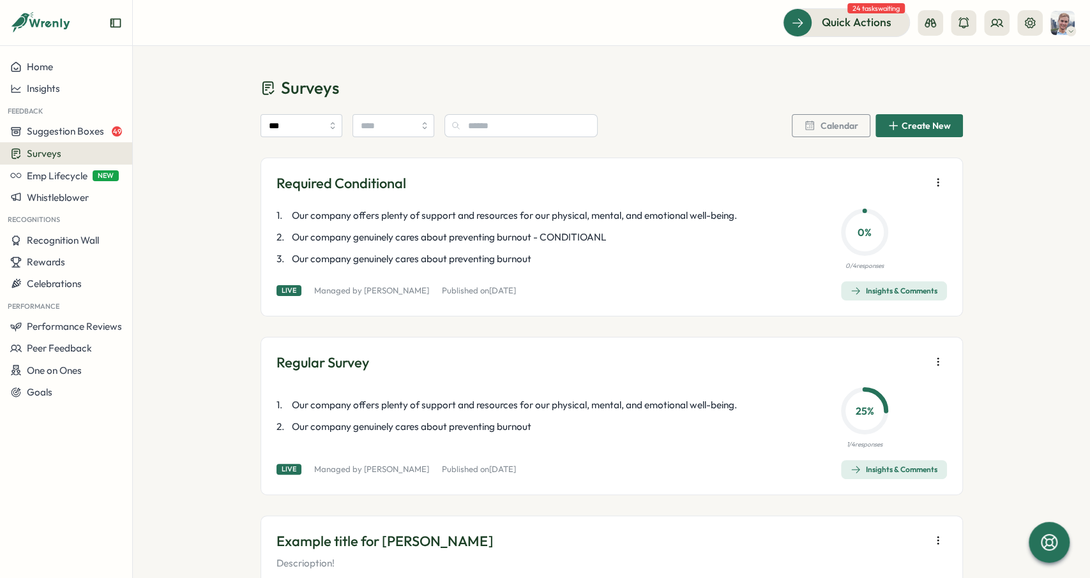
click at [902, 289] on div "Insights & Comments" at bounding box center [893, 291] width 87 height 10
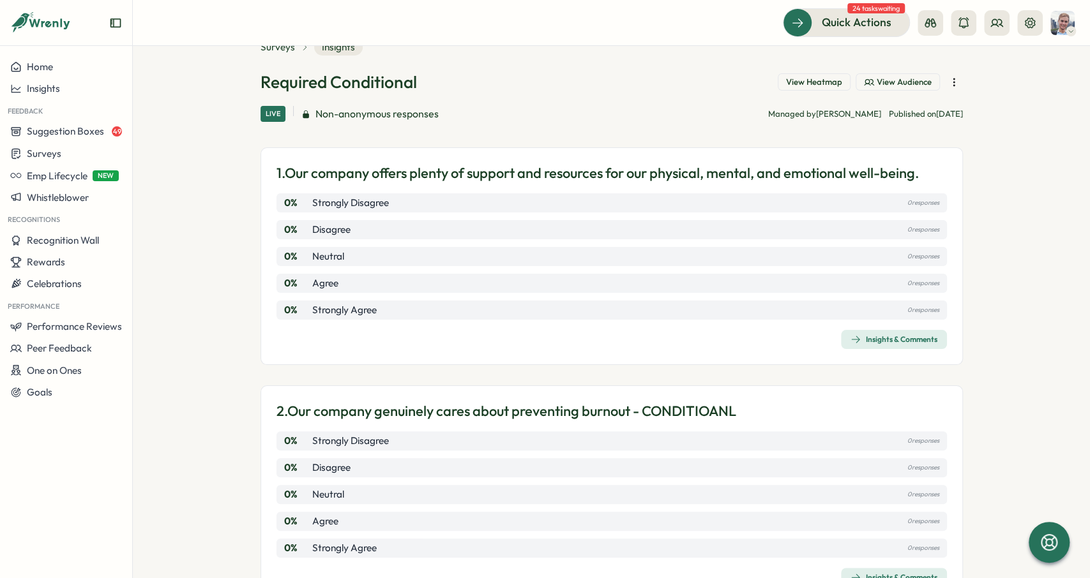
scroll to position [1, 0]
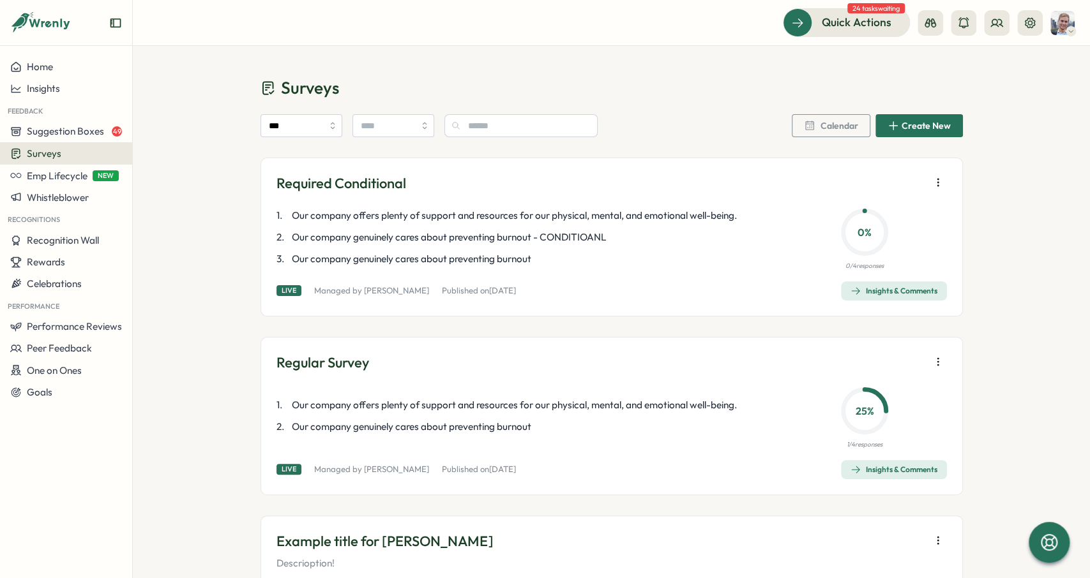
click at [933, 184] on icon "button" at bounding box center [937, 182] width 13 height 13
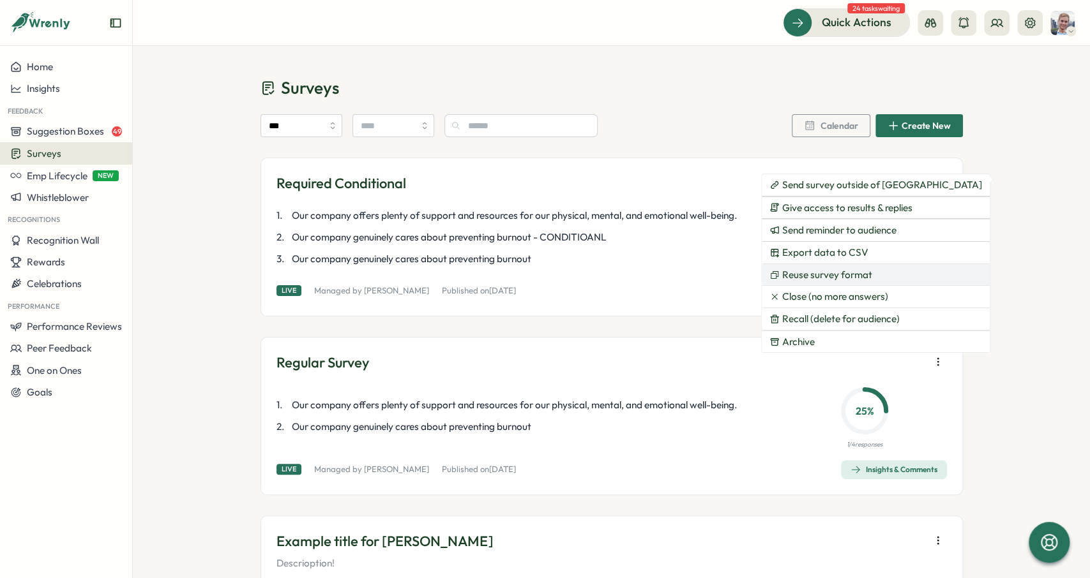
click at [830, 275] on span "Reuse survey format" at bounding box center [827, 274] width 90 height 11
